Goal: Find specific page/section: Find specific page/section

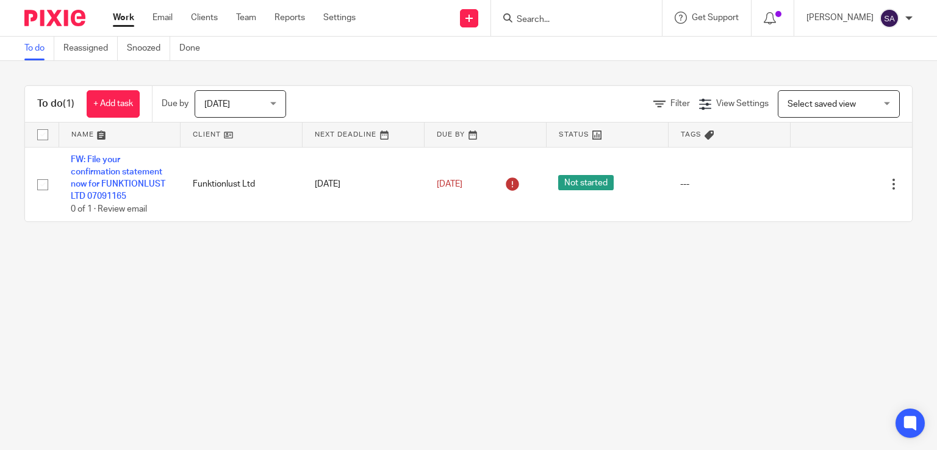
click at [573, 16] on input "Search" at bounding box center [570, 20] width 110 height 11
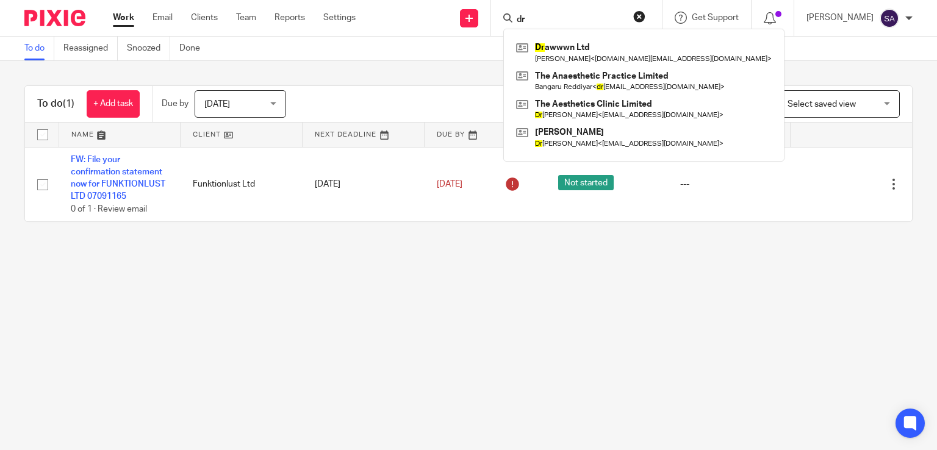
type input "d"
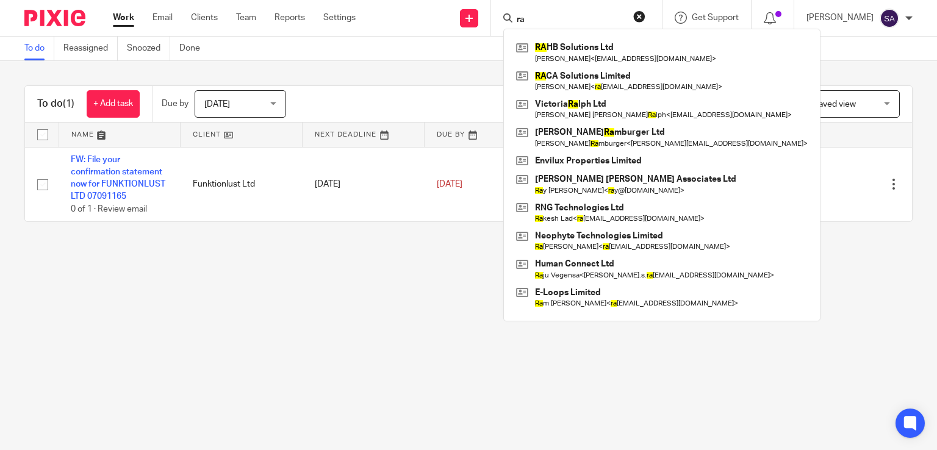
type input "r"
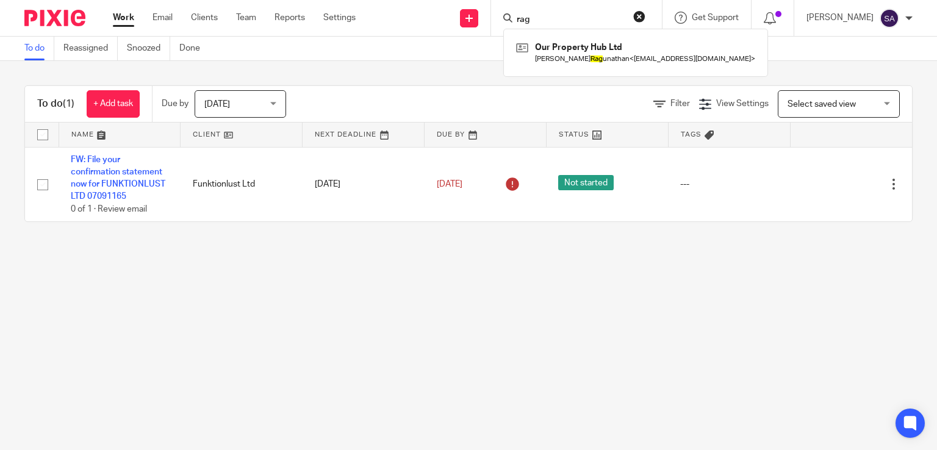
type input "rag"
click at [205, 20] on link "Clients" at bounding box center [204, 18] width 27 height 12
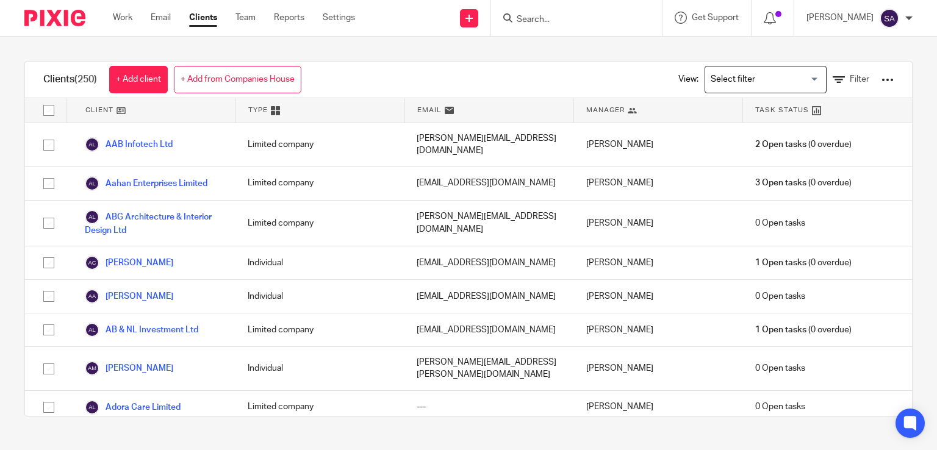
click at [550, 15] on input "Search" at bounding box center [570, 20] width 110 height 11
click at [539, 18] on input "Search" at bounding box center [570, 20] width 110 height 11
type input "[PERSON_NAME]"
click at [569, 48] on link at bounding box center [590, 47] width 154 height 18
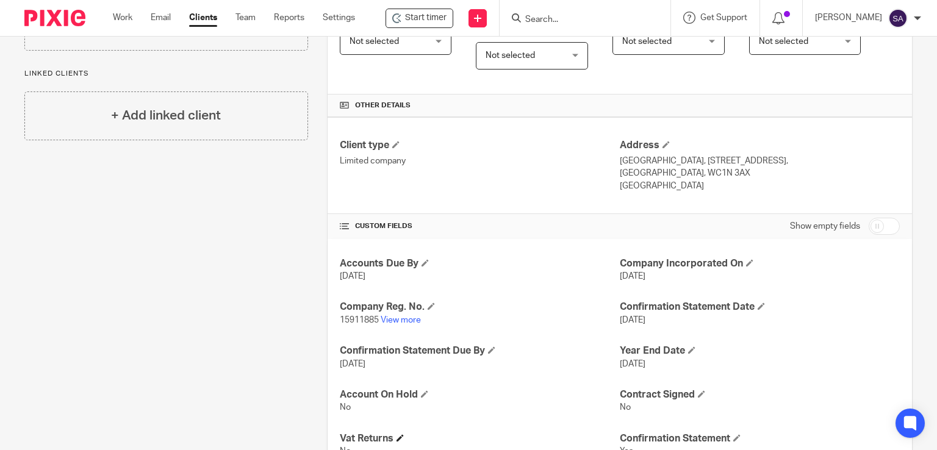
scroll to position [366, 0]
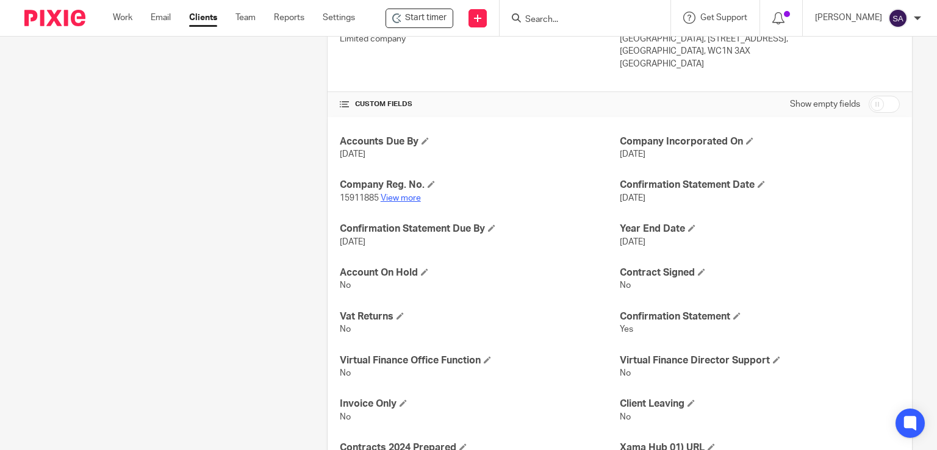
click at [398, 195] on link "View more" at bounding box center [401, 198] width 40 height 9
